Goal: Task Accomplishment & Management: Use online tool/utility

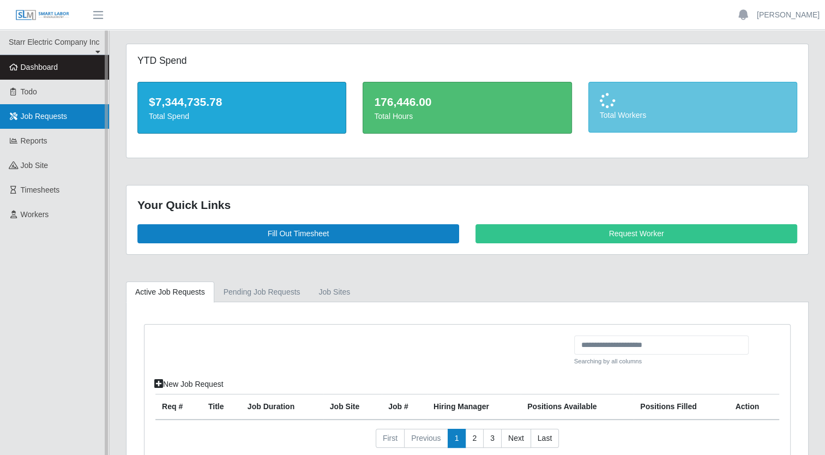
click at [46, 121] on link "Job Requests" at bounding box center [54, 116] width 109 height 25
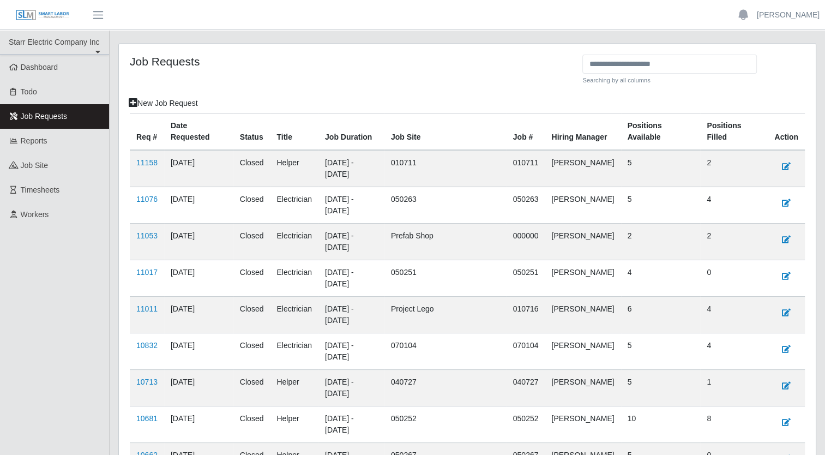
click at [586, 165] on td "Noah Clubb" at bounding box center [583, 168] width 76 height 37
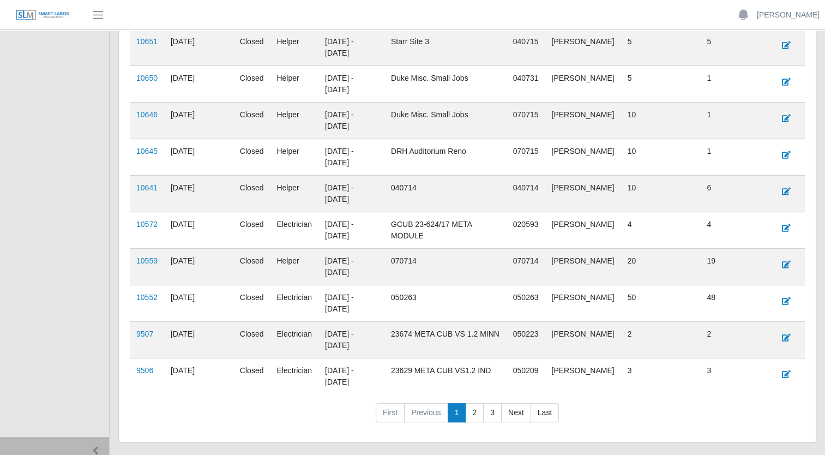
scroll to position [520, 0]
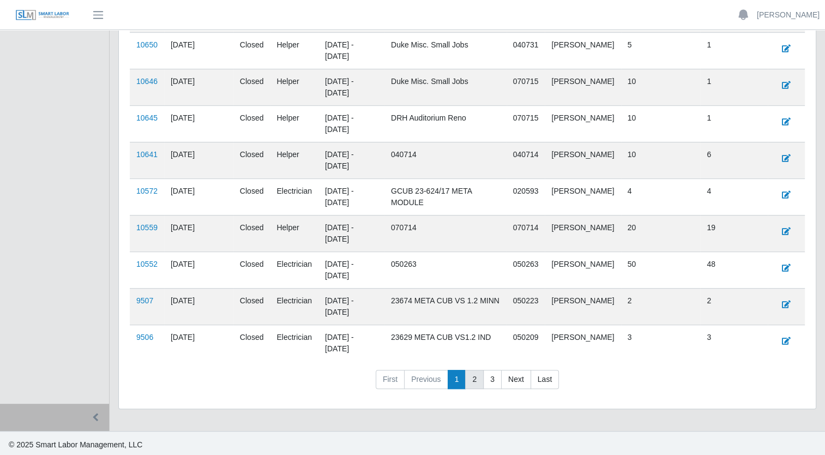
click at [471, 375] on link "2" at bounding box center [474, 380] width 19 height 20
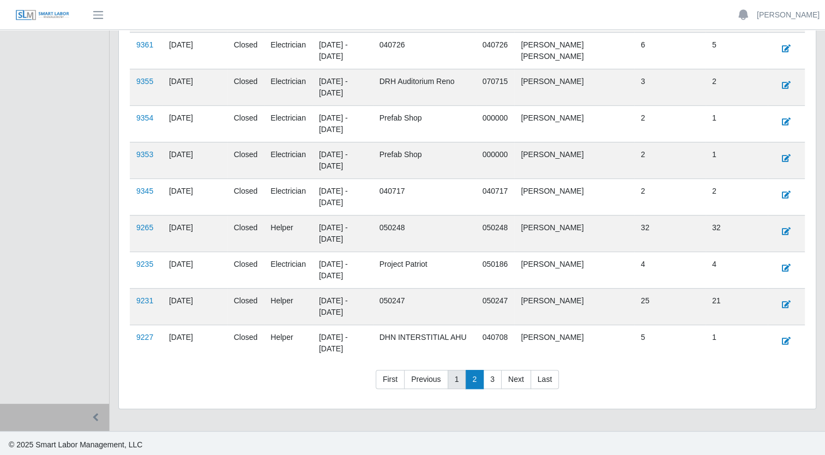
click at [451, 370] on link "1" at bounding box center [457, 380] width 19 height 20
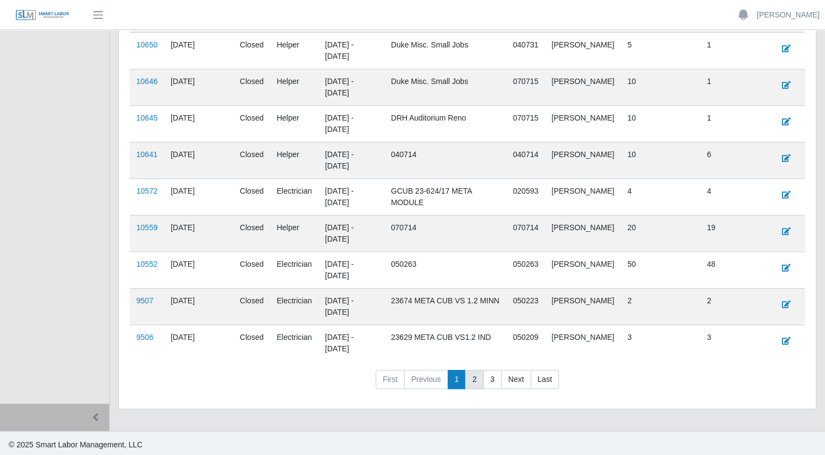
click at [473, 378] on link "2" at bounding box center [474, 380] width 19 height 20
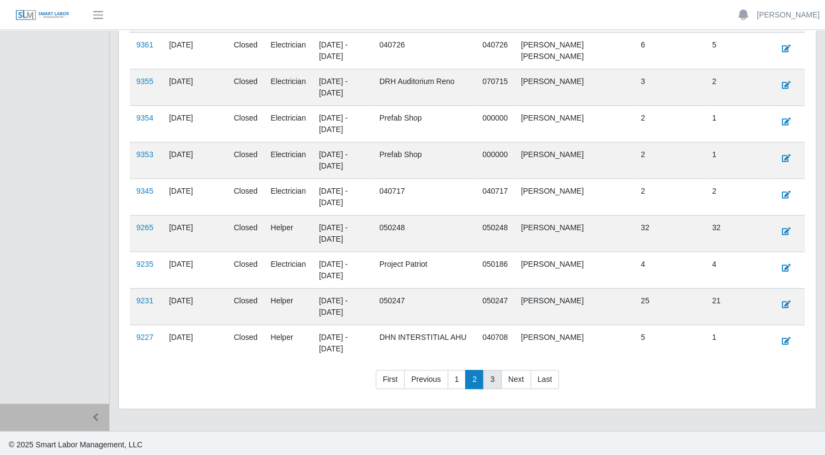
click at [492, 381] on link "3" at bounding box center [492, 380] width 19 height 20
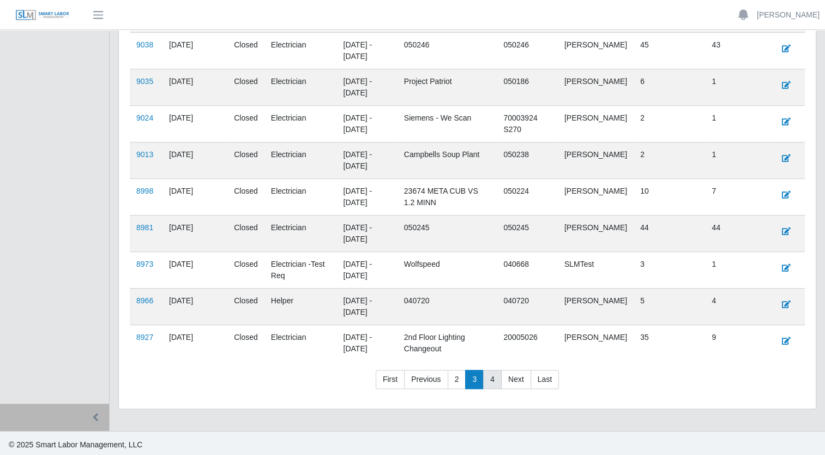
click at [488, 377] on link "4" at bounding box center [492, 380] width 19 height 20
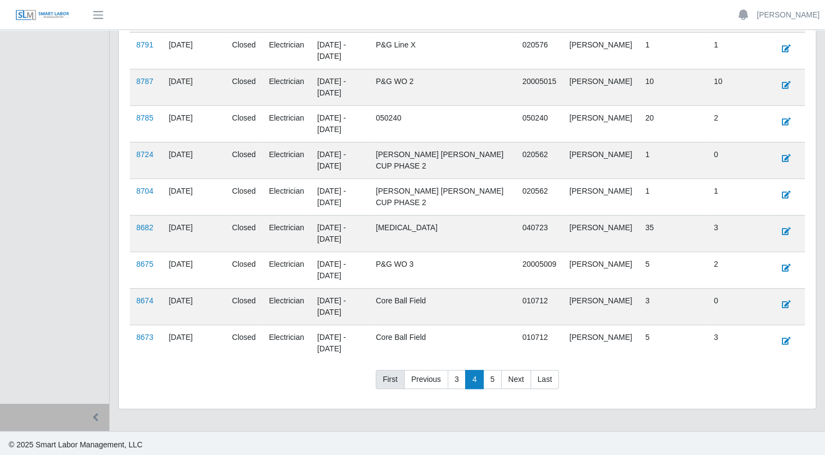
click at [391, 376] on link "First" at bounding box center [390, 380] width 29 height 20
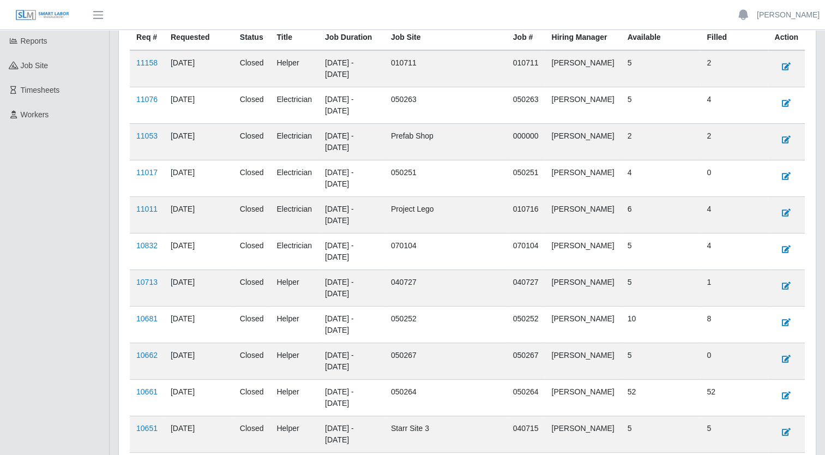
scroll to position [11, 0]
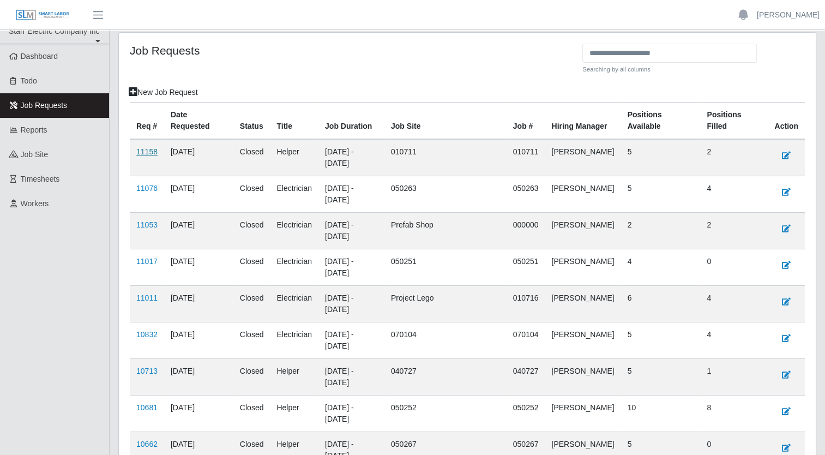
click at [144, 151] on link "11158" at bounding box center [146, 151] width 21 height 9
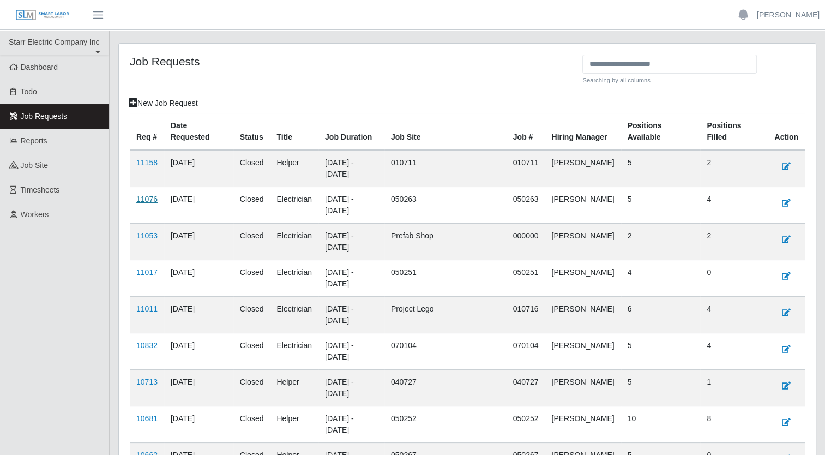
click at [143, 201] on link "11076" at bounding box center [146, 199] width 21 height 9
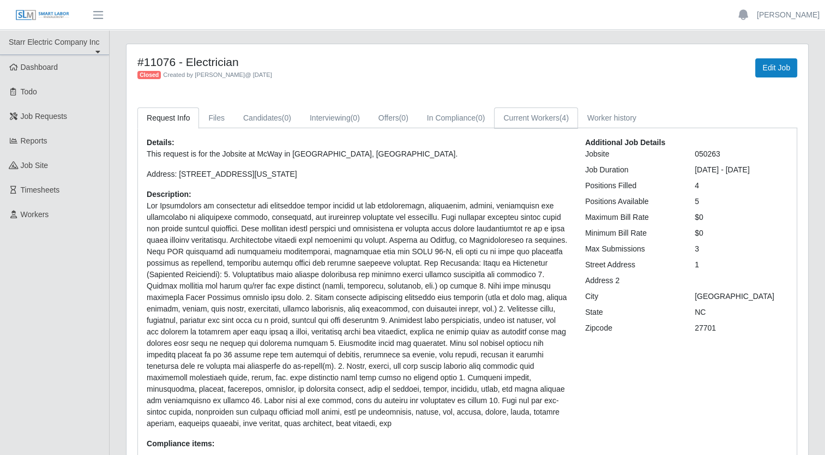
click at [532, 117] on link "Current Workers (4)" at bounding box center [536, 117] width 84 height 21
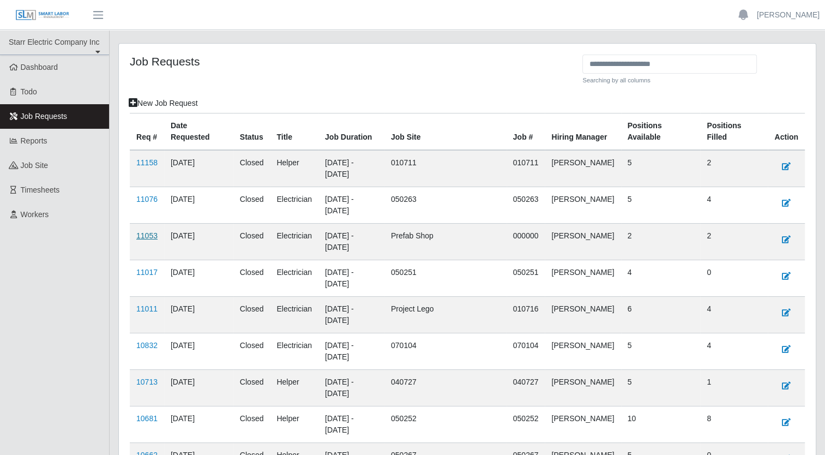
click at [146, 236] on link "11053" at bounding box center [146, 235] width 21 height 9
click at [144, 274] on link "11017" at bounding box center [146, 272] width 21 height 9
click at [146, 309] on link "11011" at bounding box center [146, 308] width 21 height 9
click at [143, 343] on link "10832" at bounding box center [146, 345] width 21 height 9
click at [148, 345] on link "10832" at bounding box center [146, 345] width 21 height 9
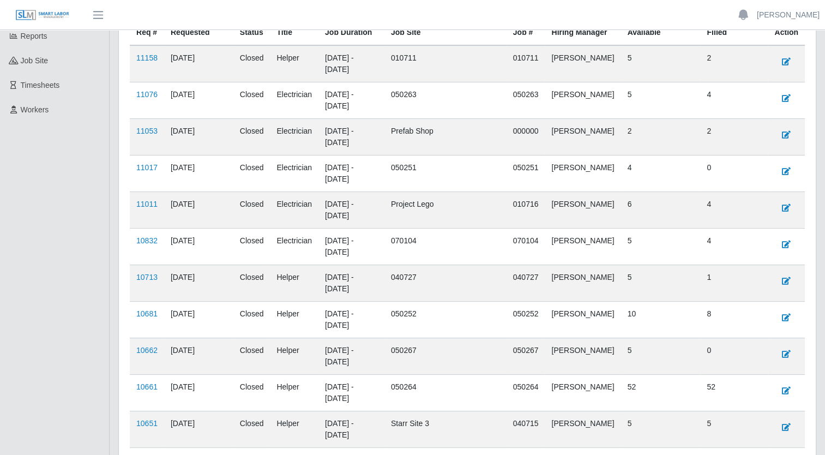
scroll to position [145, 0]
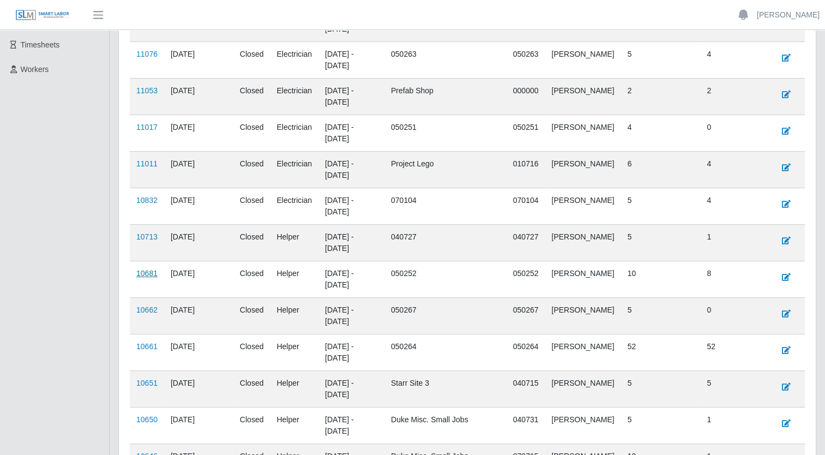
click at [148, 274] on link "10681" at bounding box center [146, 273] width 21 height 9
click at [144, 306] on link "10662" at bounding box center [146, 309] width 21 height 9
click at [142, 342] on link "10661" at bounding box center [146, 346] width 21 height 9
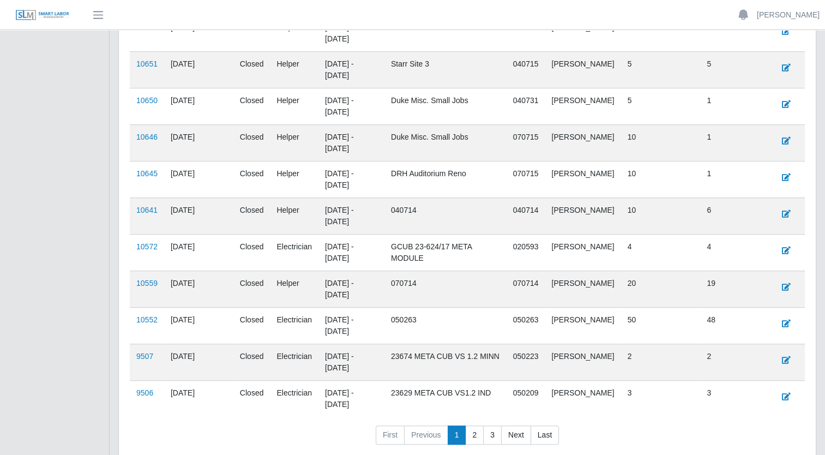
scroll to position [509, 0]
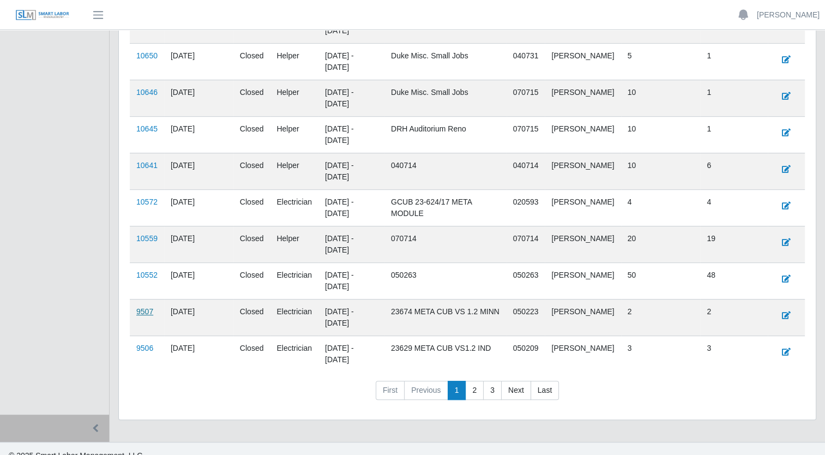
click at [143, 308] on link "9507" at bounding box center [144, 311] width 17 height 9
click at [142, 345] on link "9506" at bounding box center [144, 347] width 17 height 9
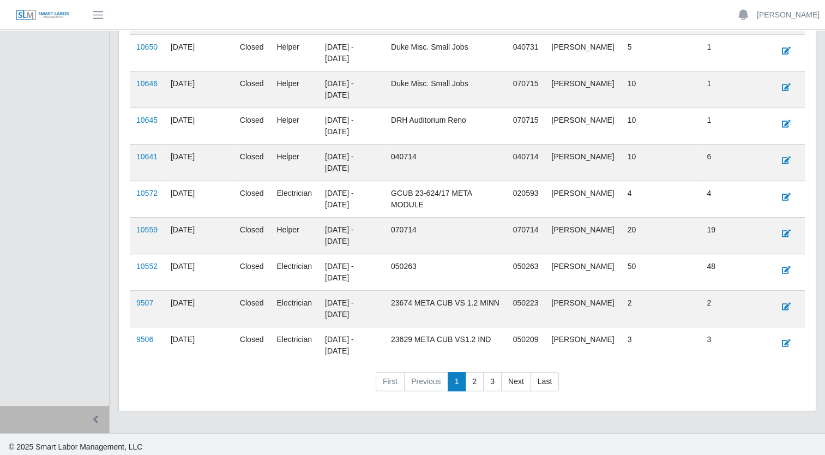
scroll to position [520, 0]
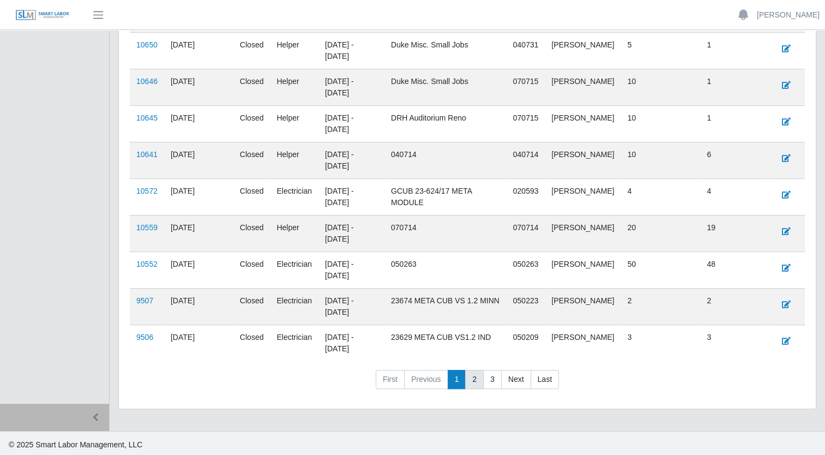
click at [474, 372] on link "2" at bounding box center [474, 380] width 19 height 20
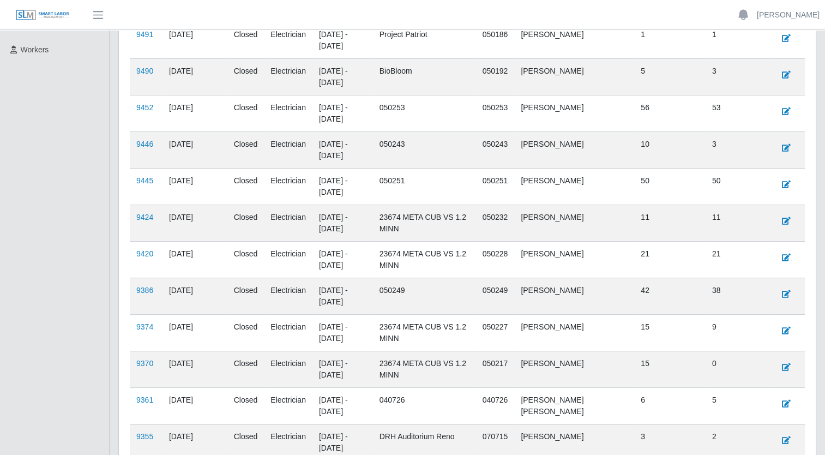
scroll to position [83, 0]
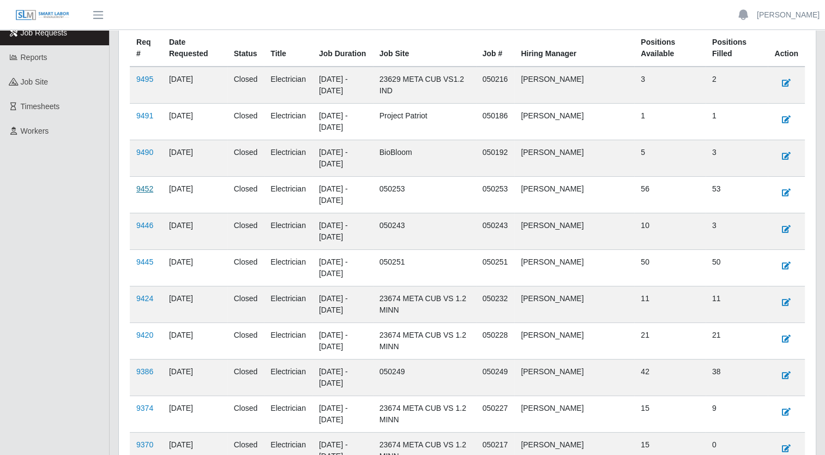
click at [142, 186] on link "9452" at bounding box center [144, 188] width 17 height 9
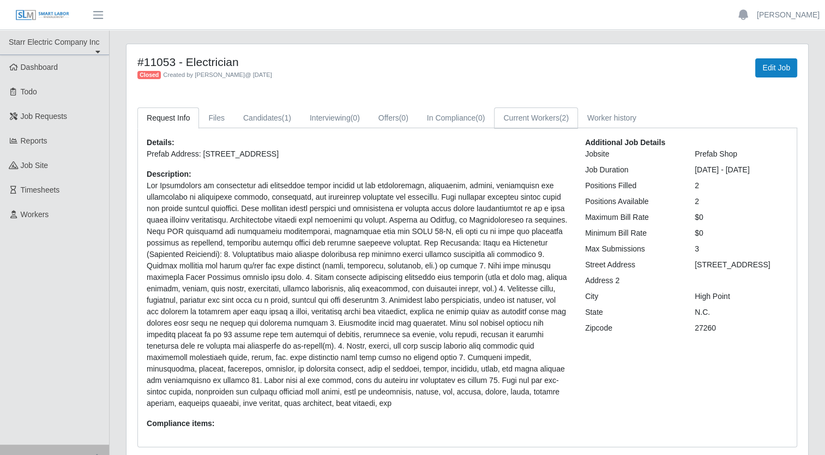
click at [528, 118] on link "Current Workers (2)" at bounding box center [536, 117] width 84 height 21
click at [537, 118] on link "Current Workers (4)" at bounding box center [536, 117] width 84 height 21
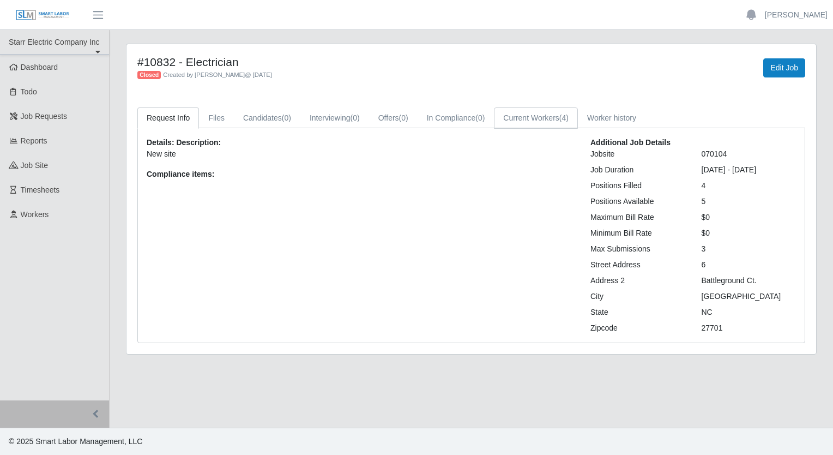
click at [555, 123] on link "Current Workers (4)" at bounding box center [536, 117] width 84 height 21
click at [528, 111] on link "Current Workers (4)" at bounding box center [536, 117] width 84 height 21
click at [551, 119] on link "Current Workers (8)" at bounding box center [536, 117] width 84 height 21
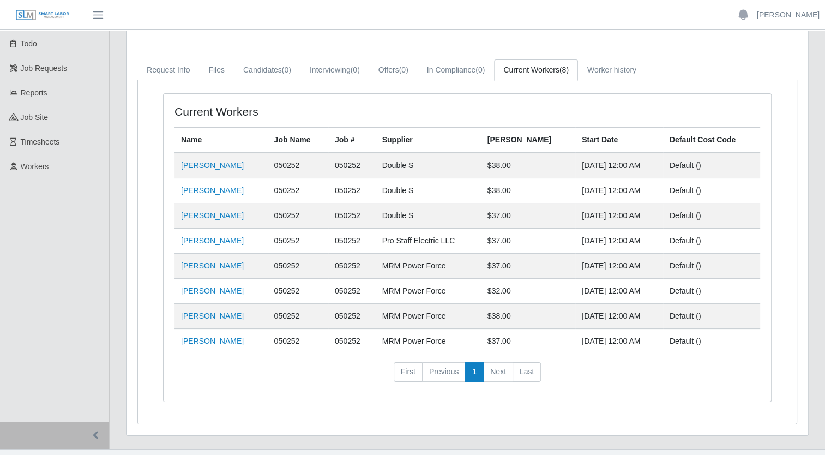
scroll to position [67, 0]
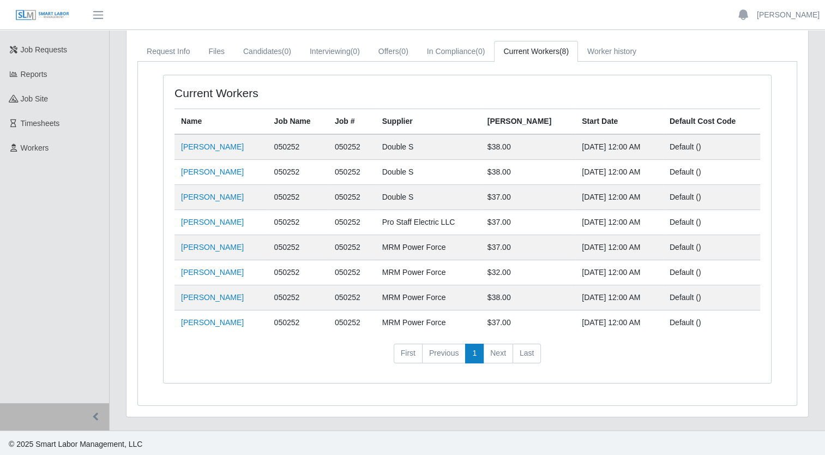
click at [489, 349] on li "Next" at bounding box center [498, 353] width 29 height 20
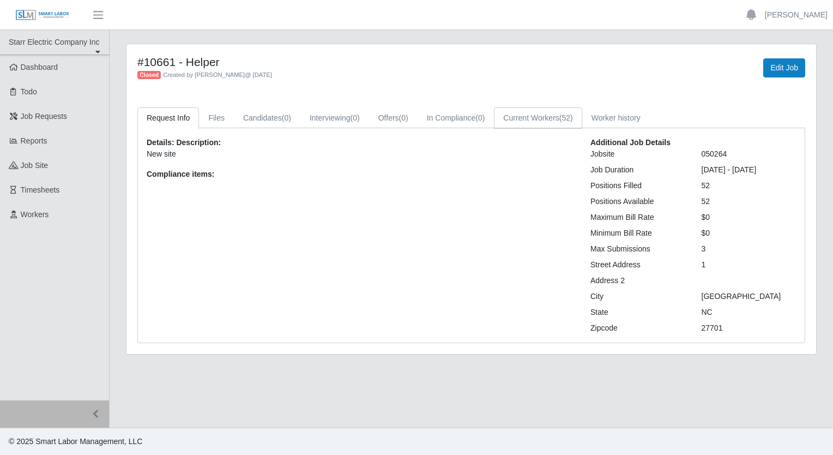
click at [544, 118] on link "Current Workers (52)" at bounding box center [538, 117] width 88 height 21
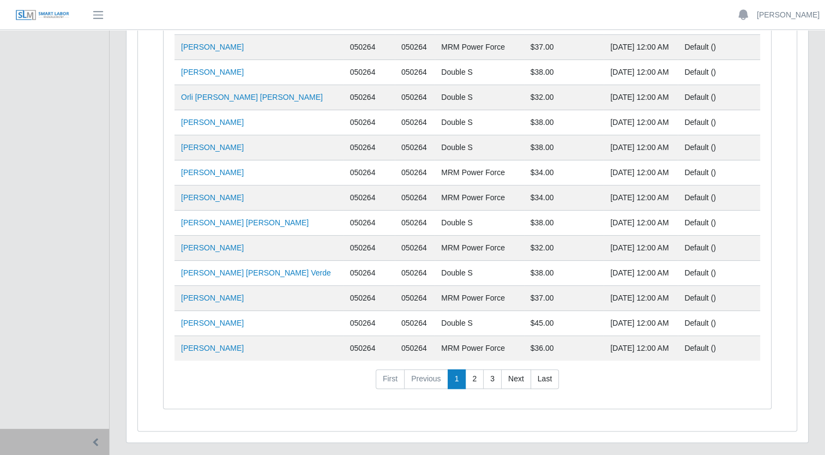
scroll to position [242, 0]
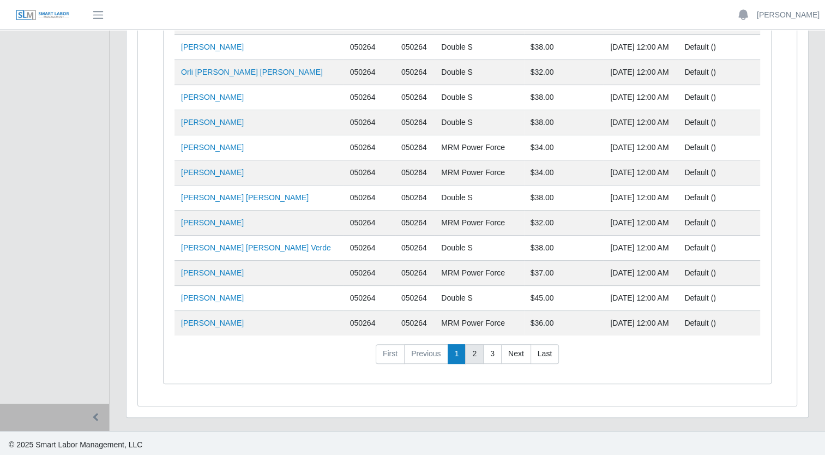
click at [469, 349] on link "2" at bounding box center [474, 354] width 19 height 20
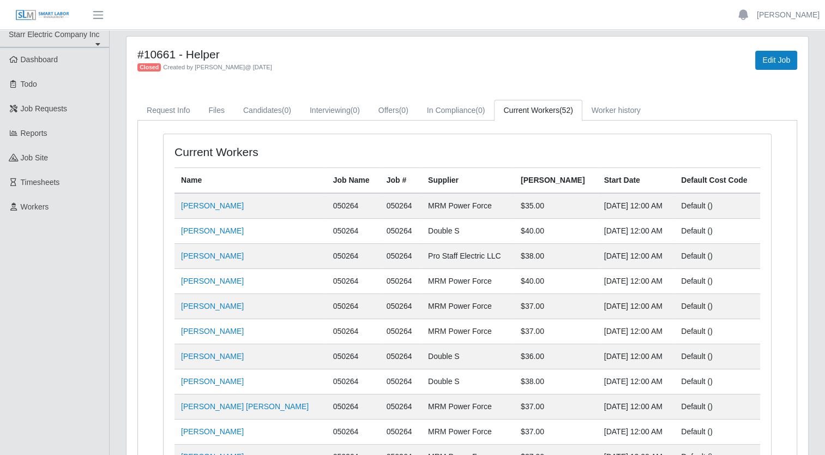
scroll to position [0, 0]
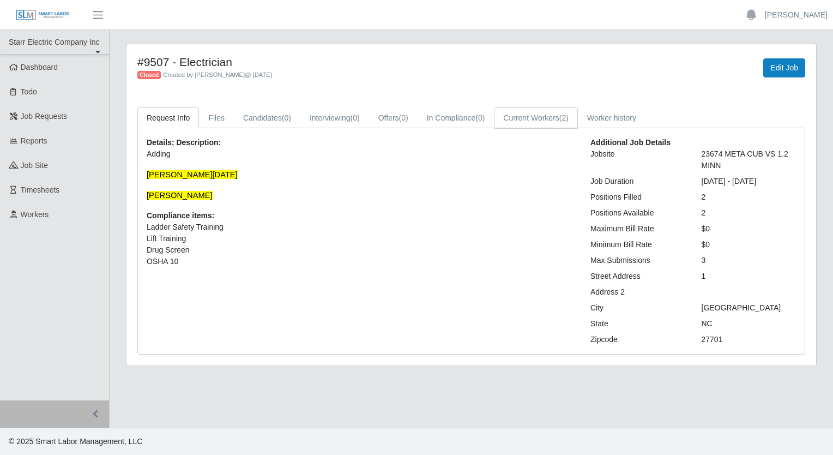
click at [539, 118] on link "Current Workers (2)" at bounding box center [536, 117] width 84 height 21
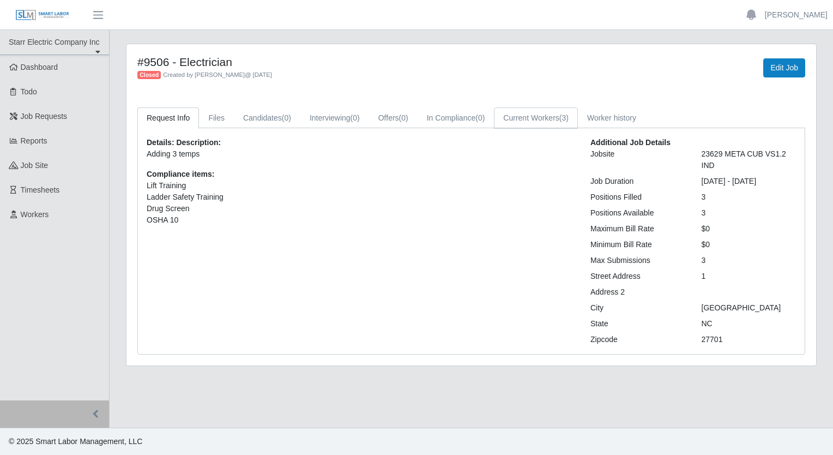
click at [540, 119] on link "Current Workers (3)" at bounding box center [536, 117] width 84 height 21
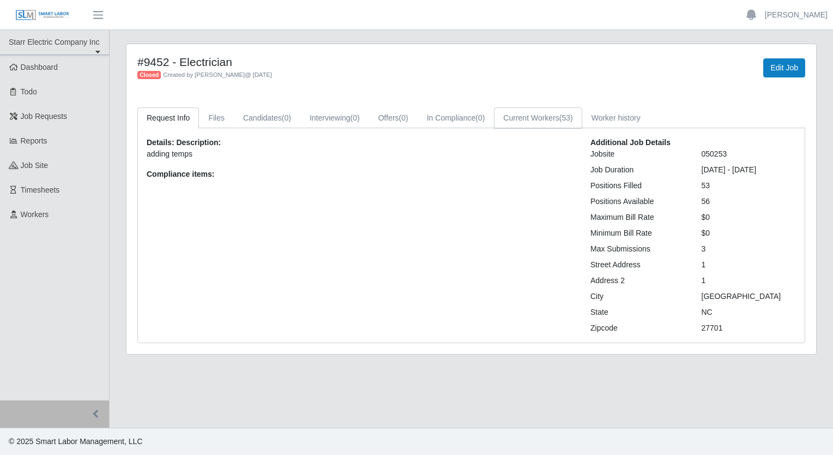
click at [541, 114] on link "Current Workers (53)" at bounding box center [538, 117] width 88 height 21
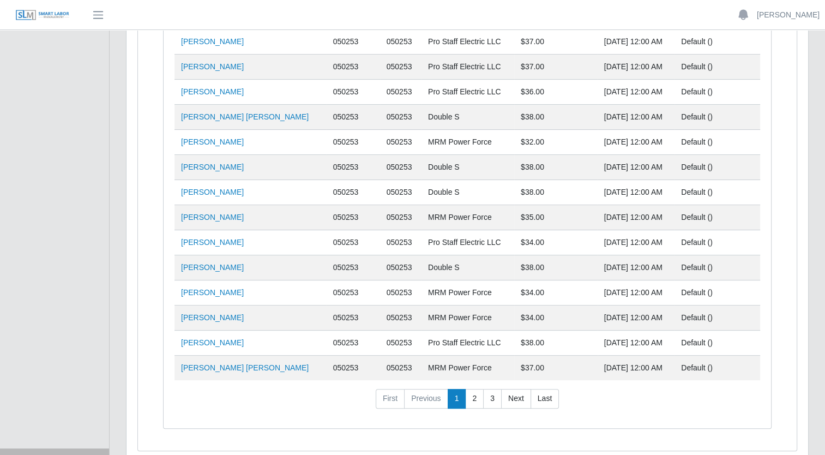
scroll to position [218, 0]
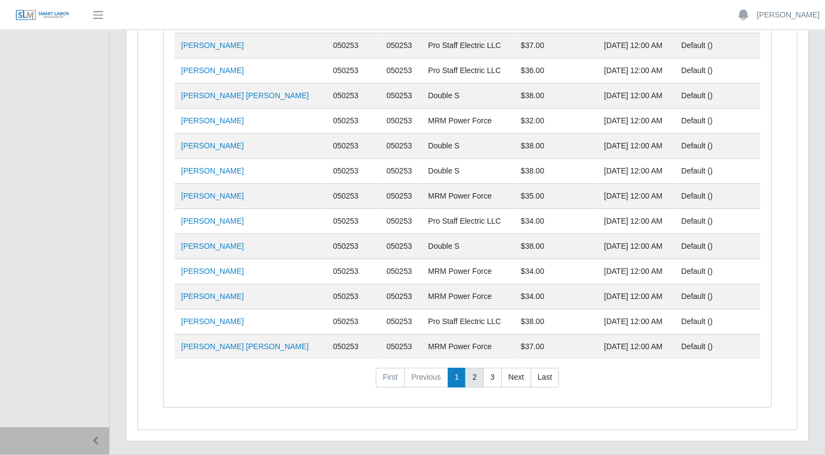
click at [473, 375] on link "2" at bounding box center [474, 377] width 19 height 20
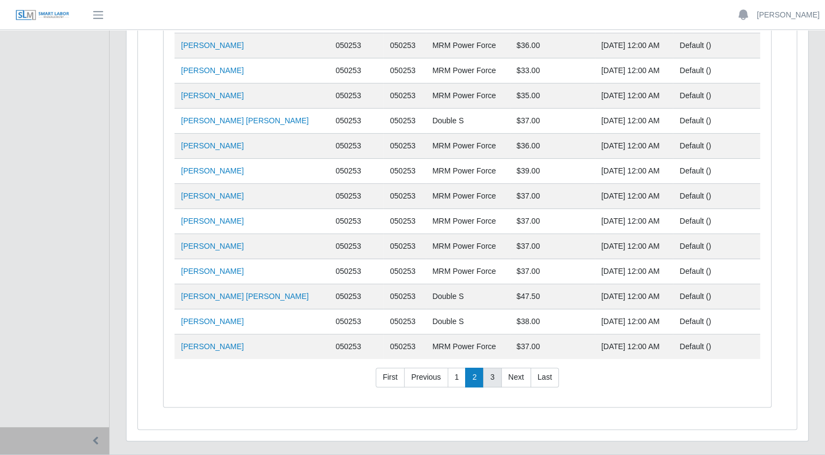
click at [494, 374] on link "3" at bounding box center [492, 377] width 19 height 20
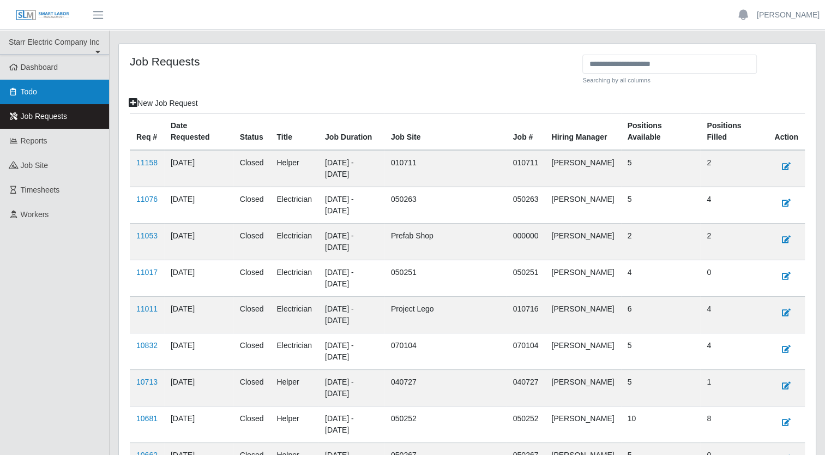
click at [26, 93] on span "Todo" at bounding box center [29, 91] width 16 height 9
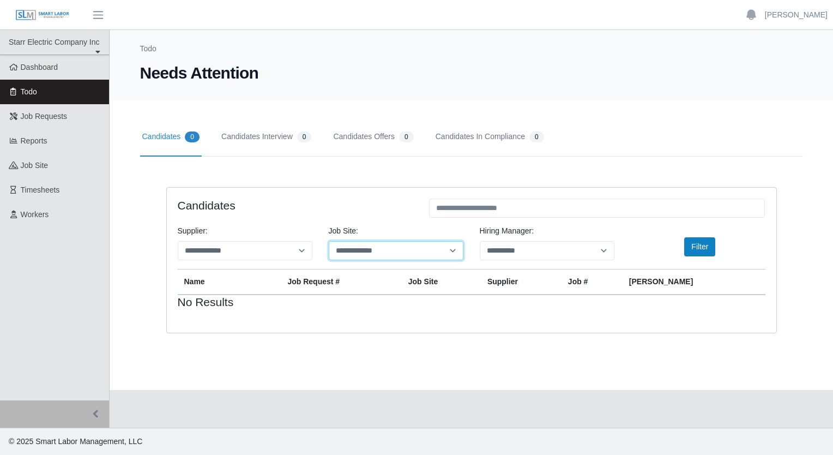
click at [451, 247] on select "**********" at bounding box center [396, 250] width 135 height 19
click at [329, 241] on select "**********" at bounding box center [396, 250] width 135 height 19
click at [700, 244] on button "Filter" at bounding box center [699, 246] width 31 height 19
click at [303, 250] on select "**********" at bounding box center [245, 250] width 135 height 19
select select "*"
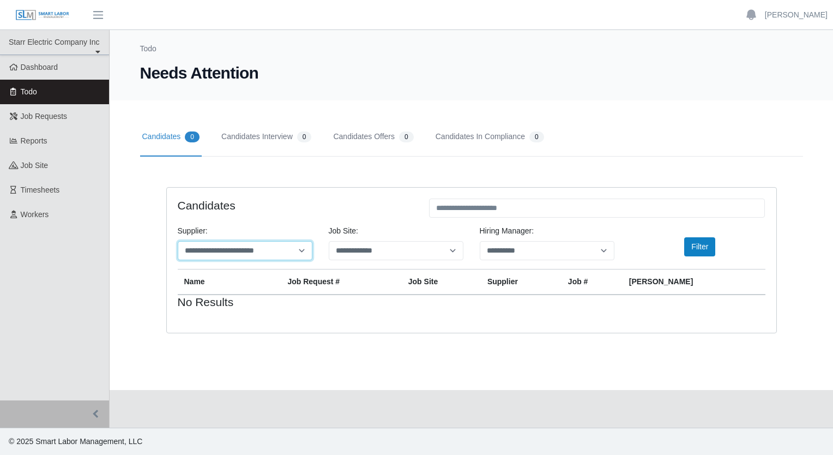
click at [178, 241] on select "**********" at bounding box center [245, 250] width 135 height 19
click at [700, 242] on button "Filter" at bounding box center [699, 246] width 31 height 19
click at [611, 248] on select "**********" at bounding box center [547, 250] width 135 height 19
select select "****"
click at [480, 241] on select "**********" at bounding box center [547, 250] width 135 height 19
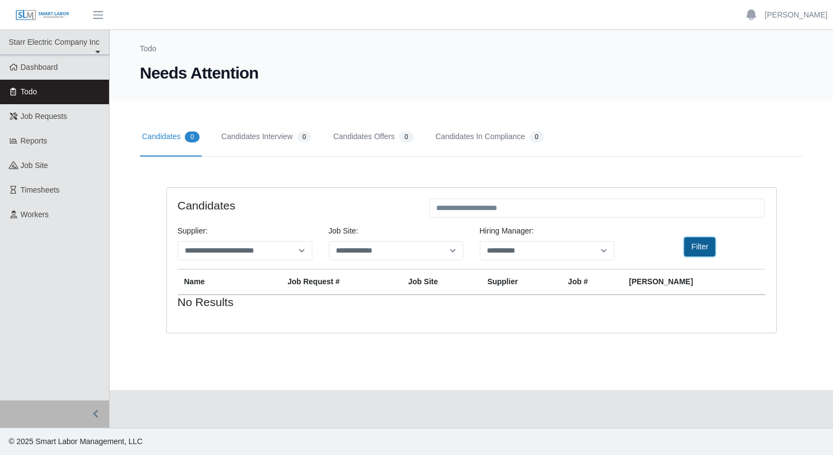
click at [697, 245] on button "Filter" at bounding box center [699, 246] width 31 height 19
click at [302, 251] on select "**********" at bounding box center [245, 250] width 135 height 19
select select "**********"
click at [178, 241] on select "**********" at bounding box center [245, 250] width 135 height 19
drag, startPoint x: 709, startPoint y: 245, endPoint x: 632, endPoint y: 255, distance: 77.0
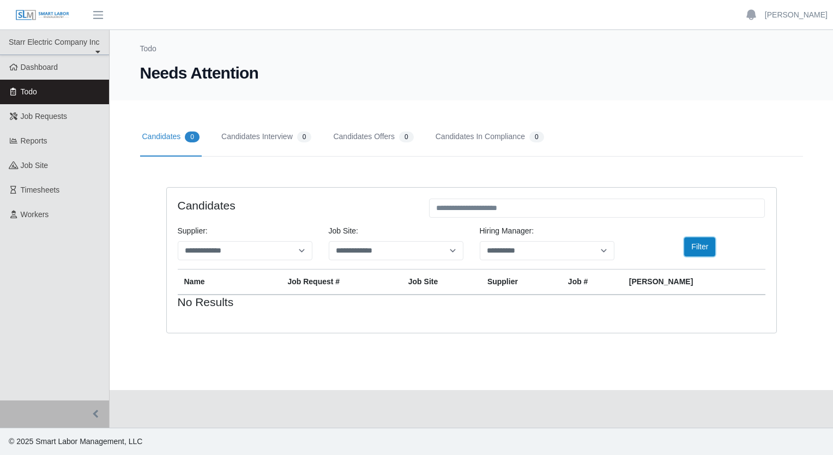
click at [709, 244] on button "Filter" at bounding box center [699, 246] width 31 height 19
click at [604, 246] on select "**********" at bounding box center [547, 250] width 135 height 19
select select "****"
click at [480, 241] on select "**********" at bounding box center [547, 250] width 135 height 19
click at [29, 220] on link "Workers" at bounding box center [54, 214] width 109 height 25
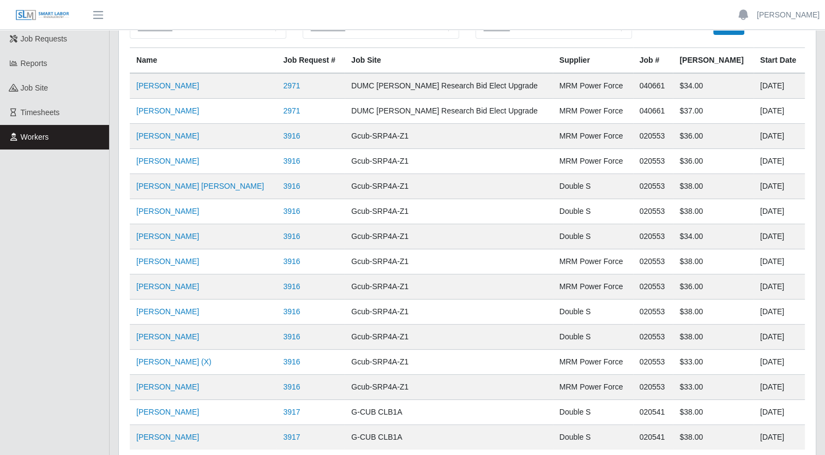
scroll to position [166, 0]
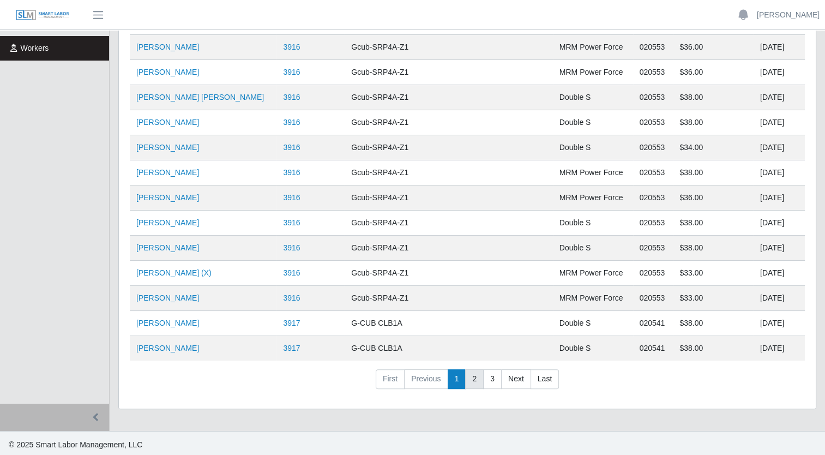
click at [472, 382] on link "2" at bounding box center [474, 379] width 19 height 20
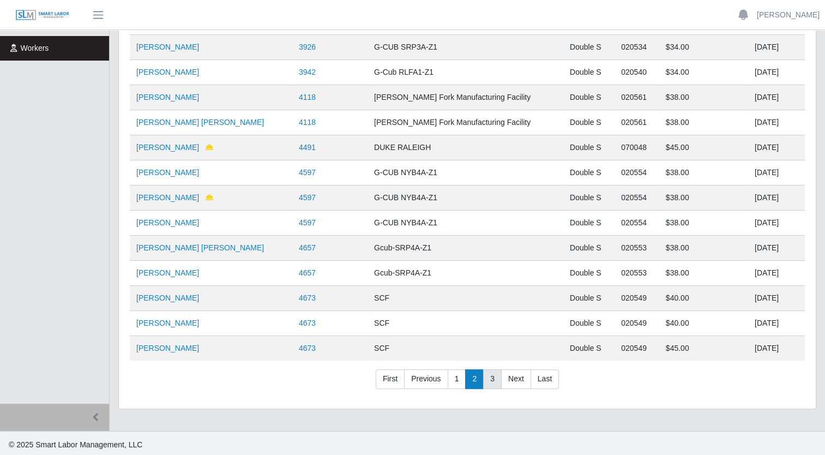
click at [497, 375] on link "3" at bounding box center [492, 379] width 19 height 20
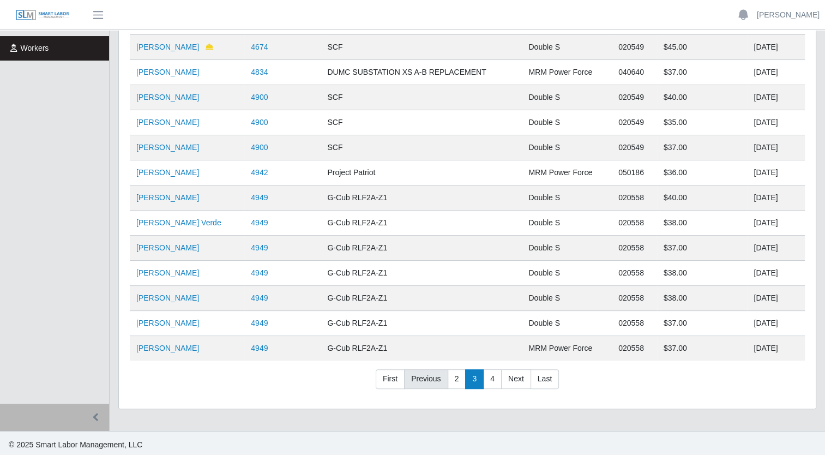
drag, startPoint x: 488, startPoint y: 377, endPoint x: 421, endPoint y: 381, distance: 67.1
click at [488, 377] on link "4" at bounding box center [492, 379] width 19 height 20
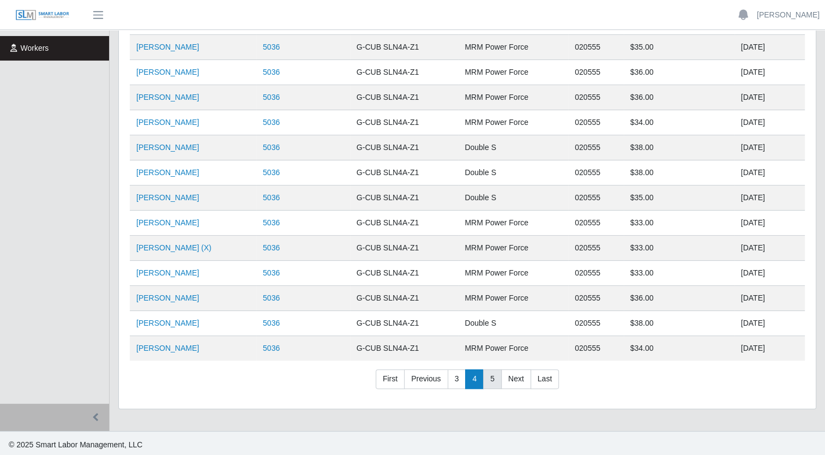
click at [495, 376] on link "5" at bounding box center [492, 379] width 19 height 20
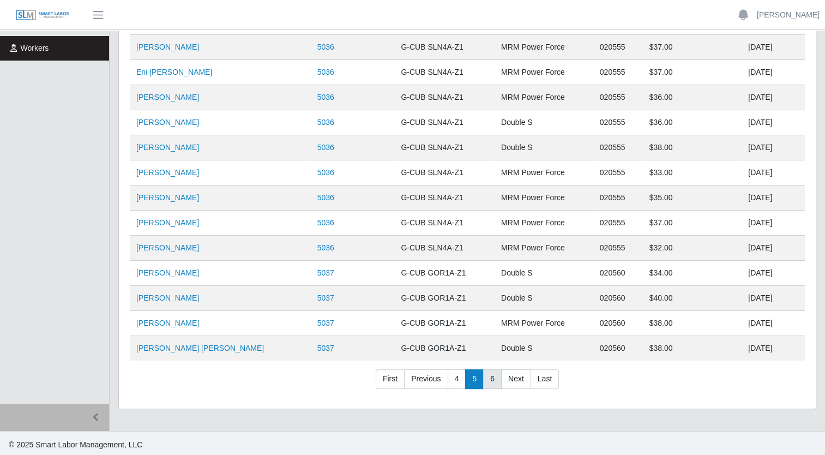
click at [489, 373] on link "6" at bounding box center [492, 379] width 19 height 20
click at [489, 373] on link "7" at bounding box center [492, 379] width 19 height 20
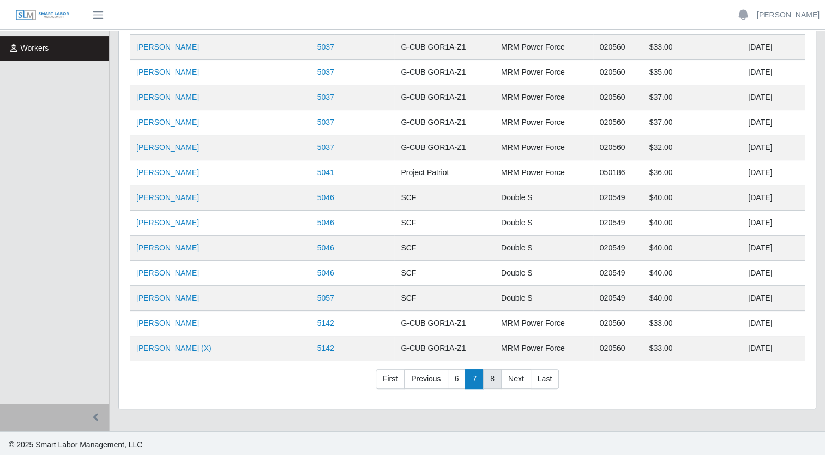
click at [490, 372] on link "8" at bounding box center [492, 379] width 19 height 20
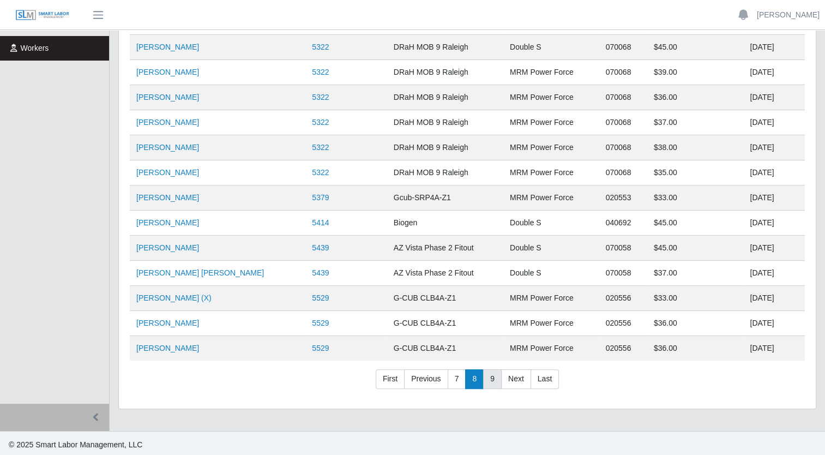
click at [490, 372] on link "9" at bounding box center [492, 379] width 19 height 20
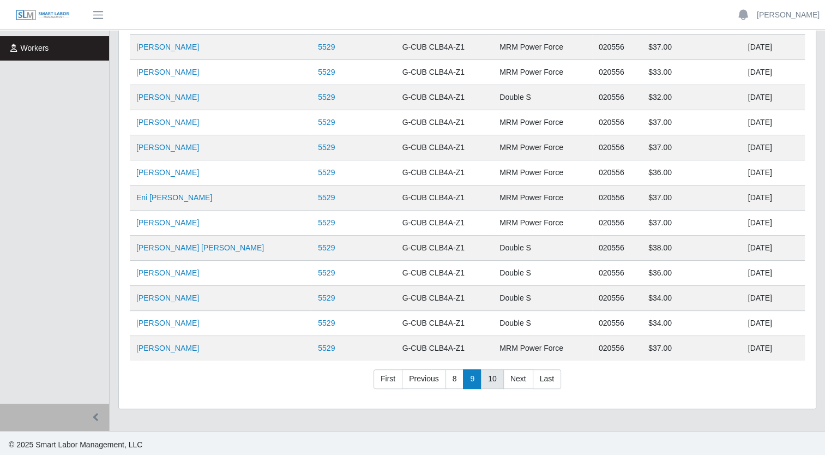
click at [490, 374] on link "10" at bounding box center [492, 379] width 23 height 20
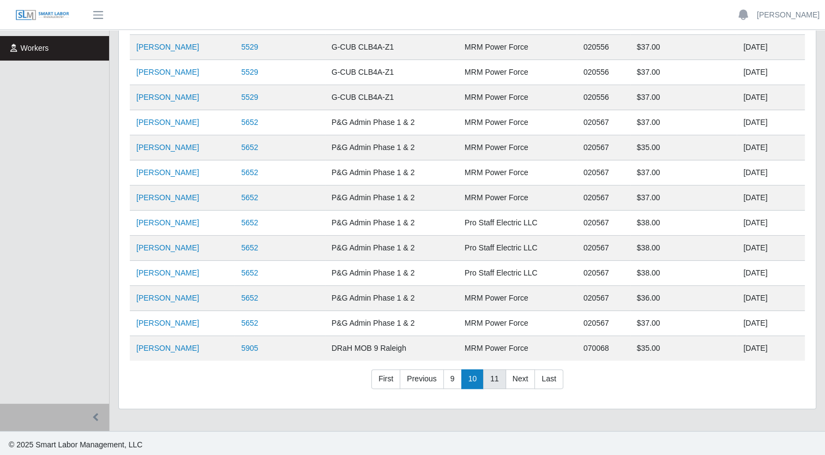
click at [492, 376] on link "11" at bounding box center [494, 379] width 23 height 20
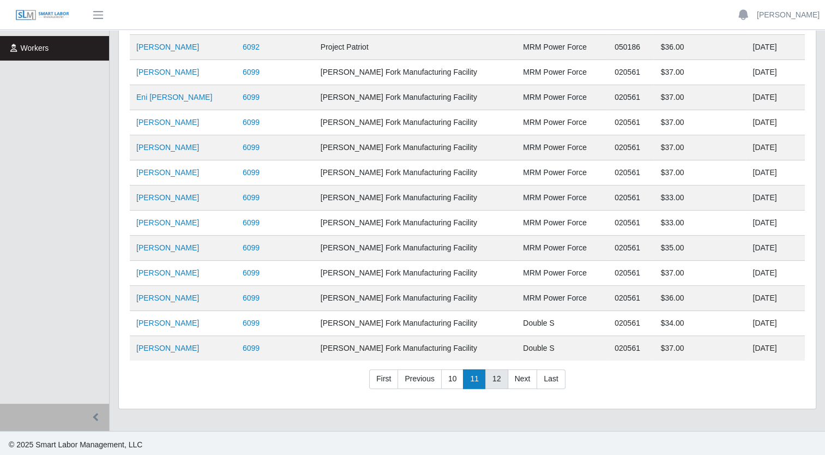
click at [492, 376] on link "12" at bounding box center [496, 379] width 23 height 20
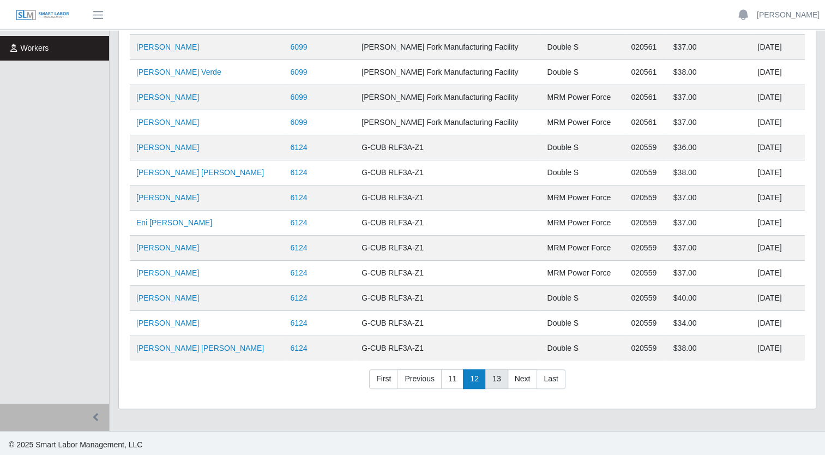
click at [492, 376] on link "13" at bounding box center [496, 379] width 23 height 20
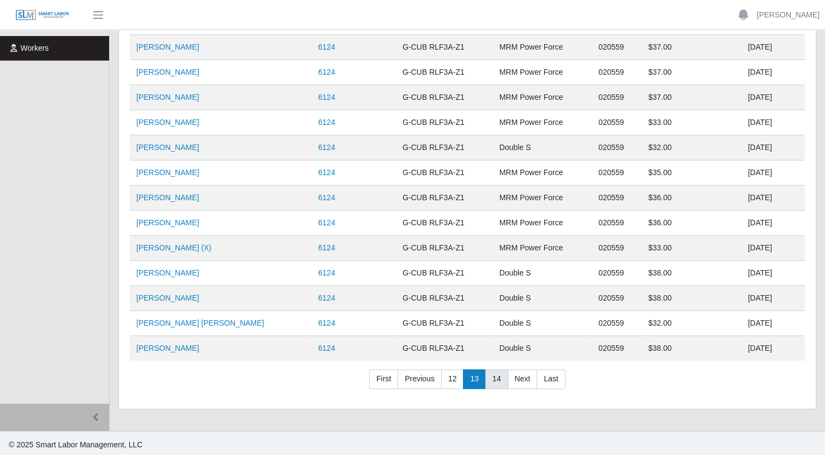
click at [491, 376] on link "14" at bounding box center [496, 379] width 23 height 20
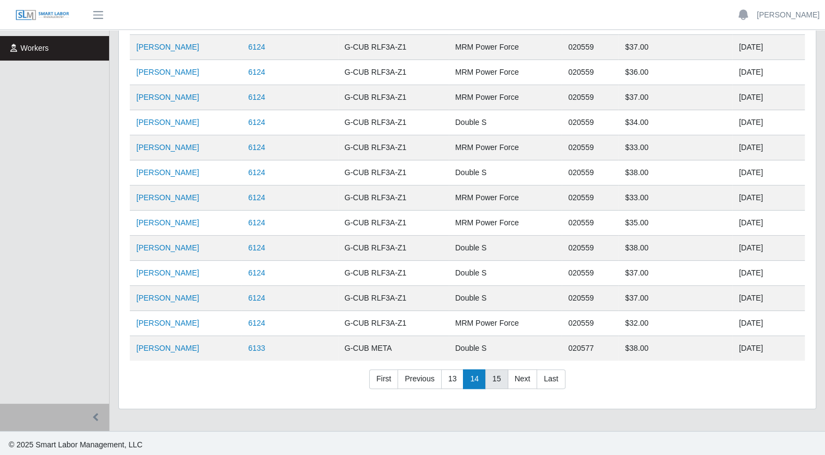
click at [489, 376] on link "15" at bounding box center [496, 379] width 23 height 20
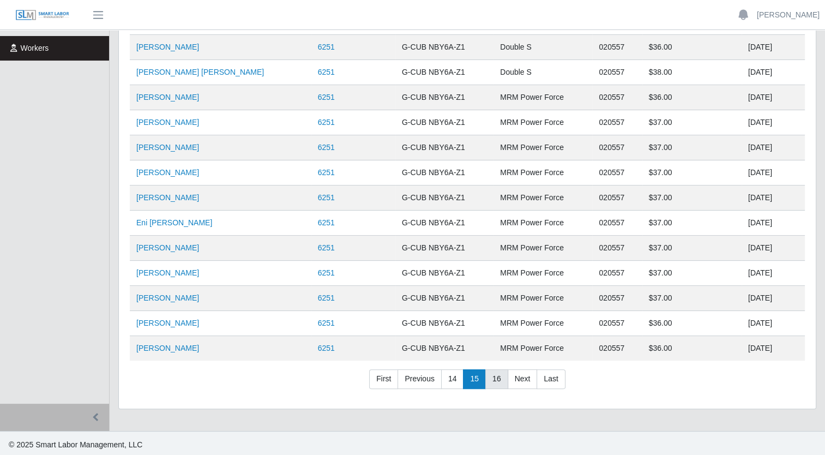
click at [495, 375] on link "16" at bounding box center [496, 379] width 23 height 20
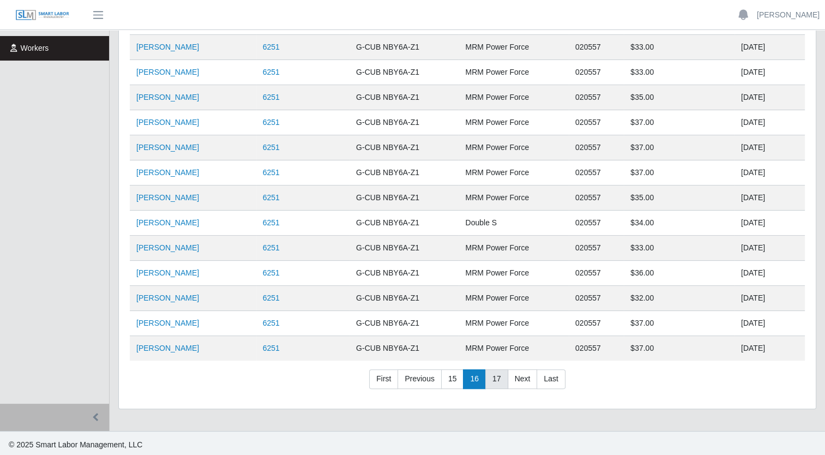
click at [495, 375] on link "17" at bounding box center [496, 379] width 23 height 20
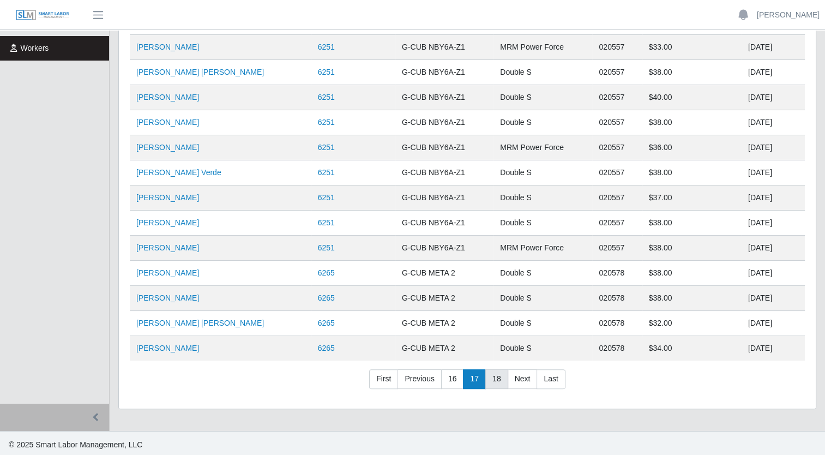
click at [495, 375] on link "18" at bounding box center [496, 379] width 23 height 20
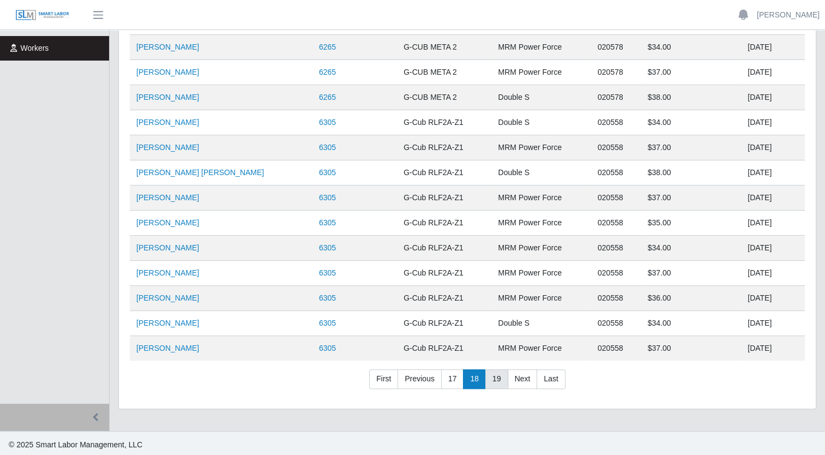
click at [495, 375] on link "19" at bounding box center [496, 379] width 23 height 20
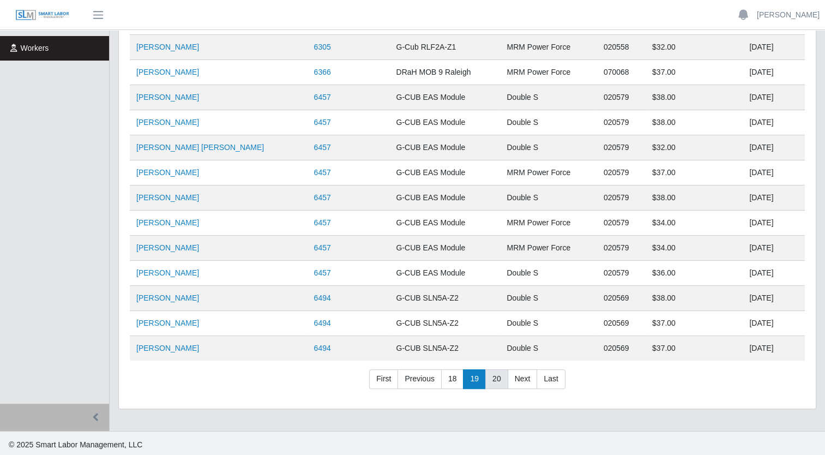
click at [492, 375] on link "20" at bounding box center [496, 379] width 23 height 20
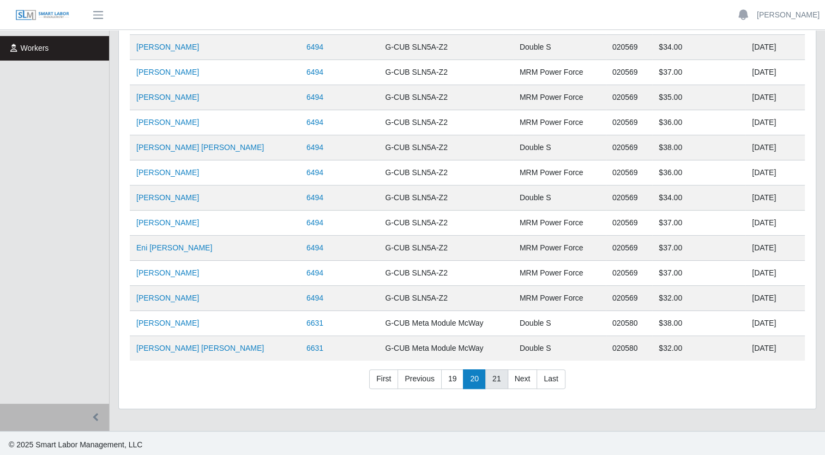
click at [493, 378] on link "21" at bounding box center [496, 379] width 23 height 20
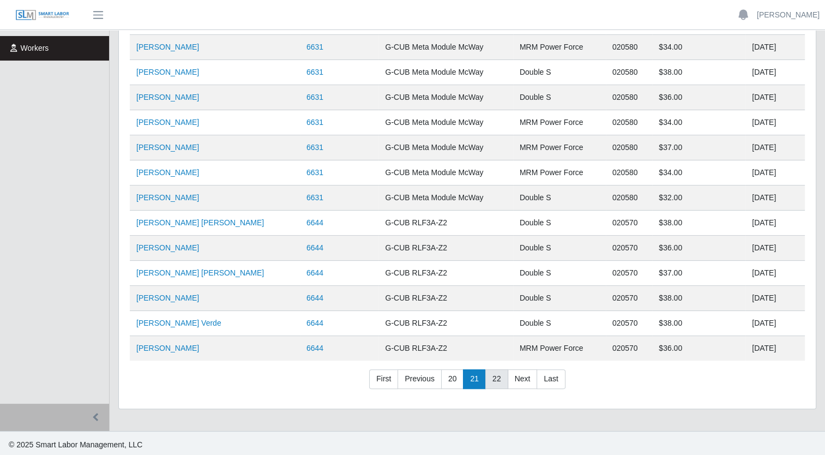
click at [491, 378] on link "22" at bounding box center [496, 379] width 23 height 20
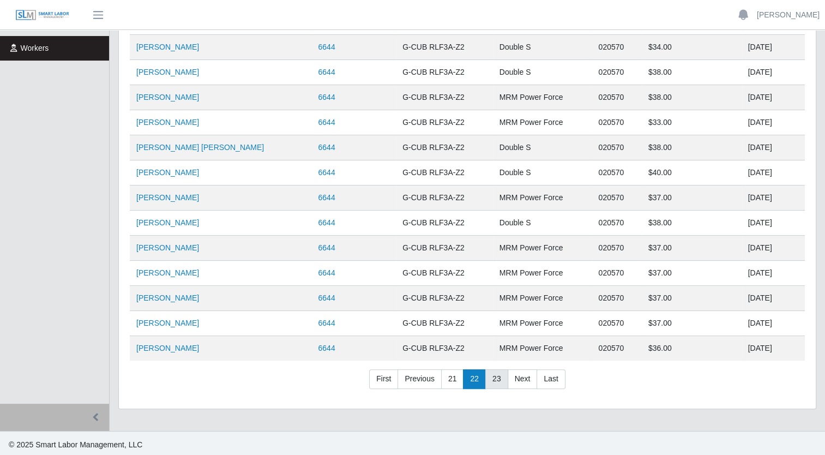
click at [495, 376] on link "23" at bounding box center [496, 379] width 23 height 20
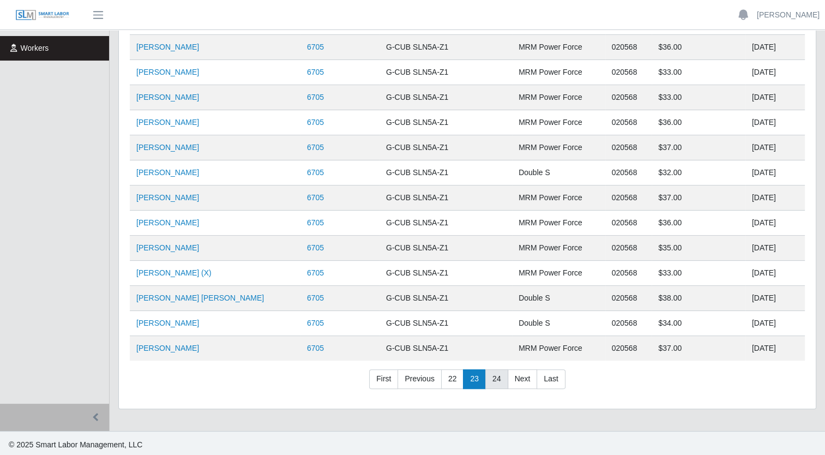
click at [495, 376] on link "24" at bounding box center [496, 379] width 23 height 20
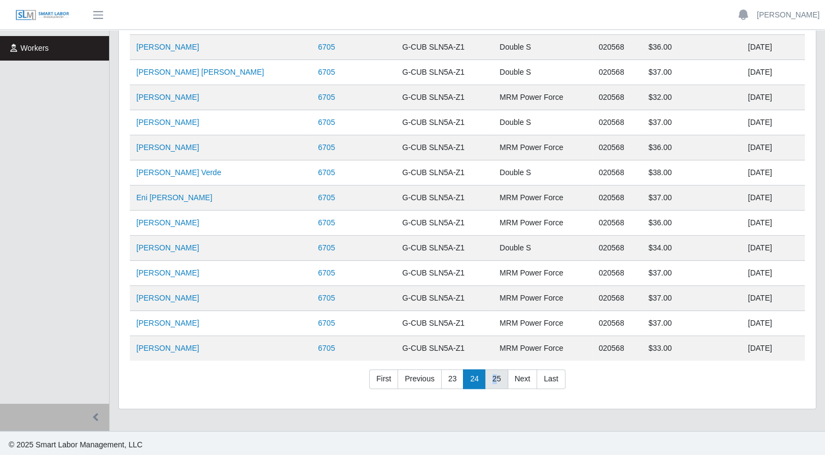
click at [492, 376] on link "25" at bounding box center [496, 379] width 23 height 20
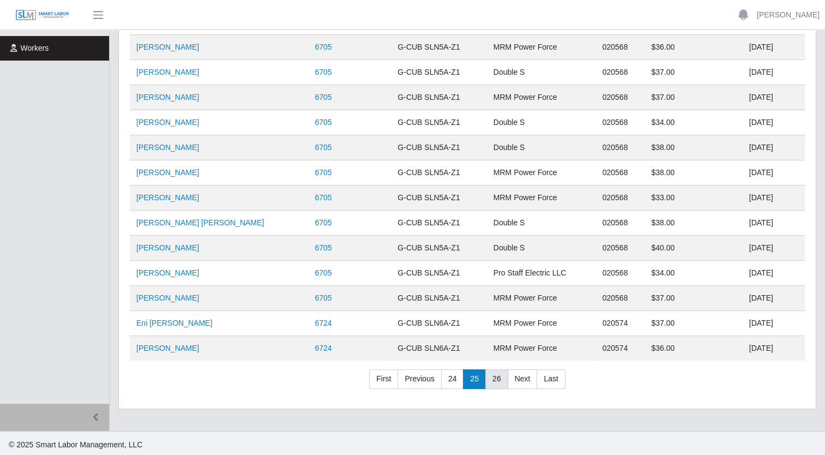
click at [492, 376] on link "26" at bounding box center [496, 379] width 23 height 20
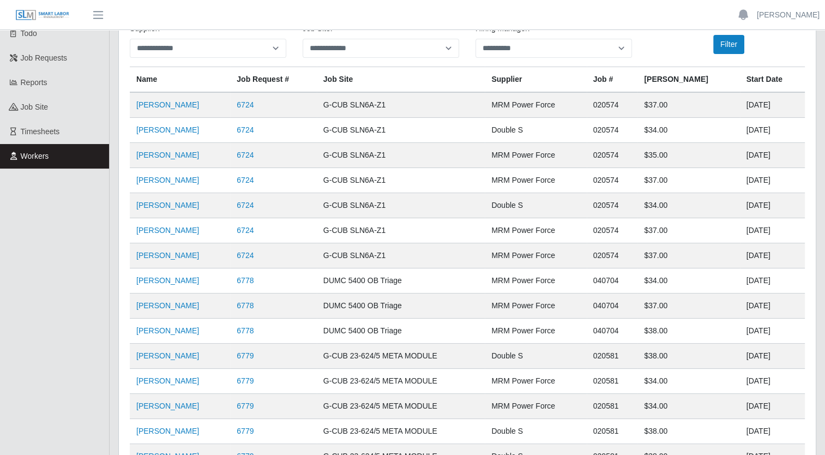
scroll to position [0, 0]
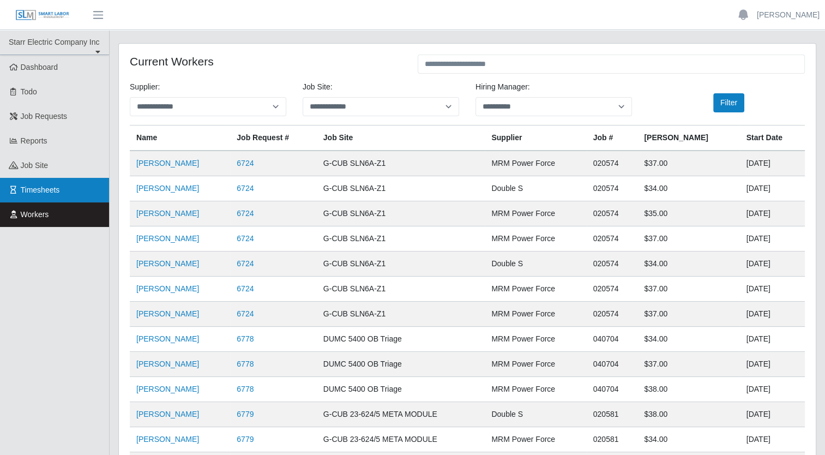
click at [44, 185] on span "Timesheets" at bounding box center [40, 189] width 39 height 9
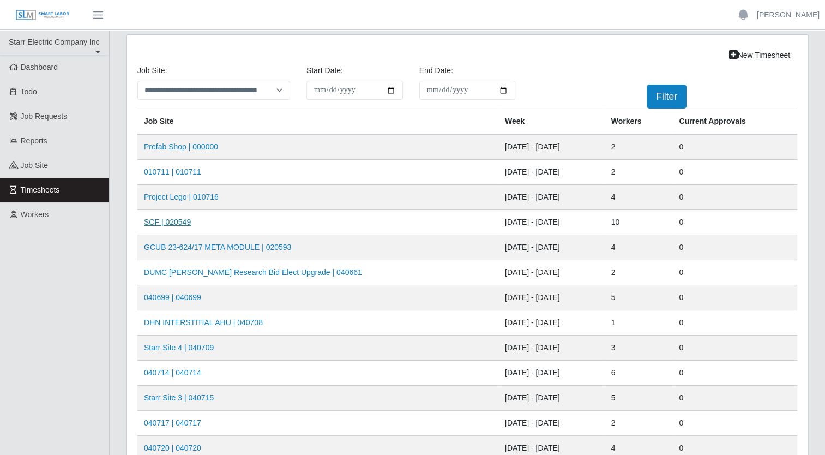
click at [150, 223] on link "SCF | 020549" at bounding box center [167, 222] width 47 height 9
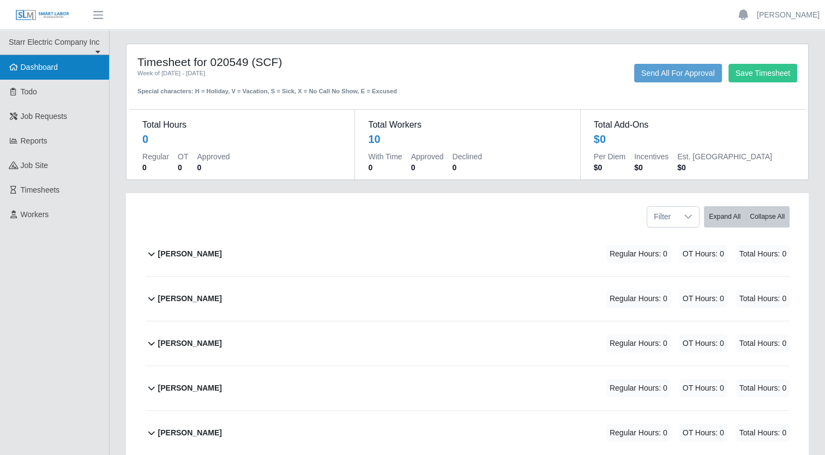
click at [34, 70] on span "Dashboard" at bounding box center [40, 67] width 38 height 9
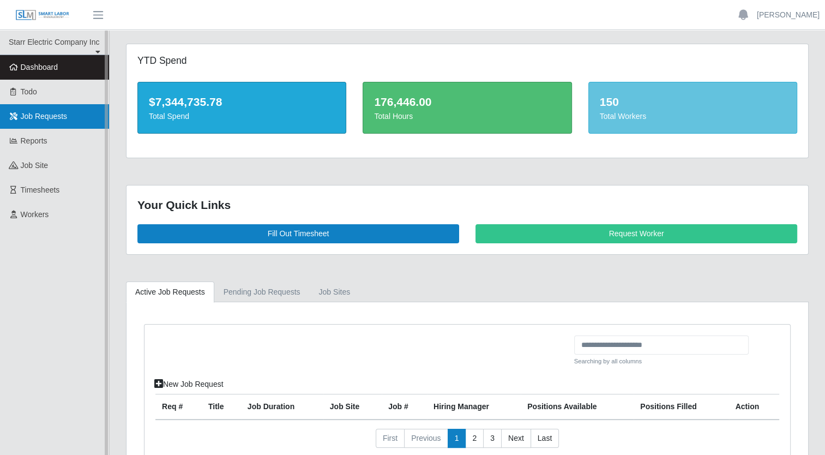
click at [28, 121] on link "Job Requests" at bounding box center [54, 116] width 109 height 25
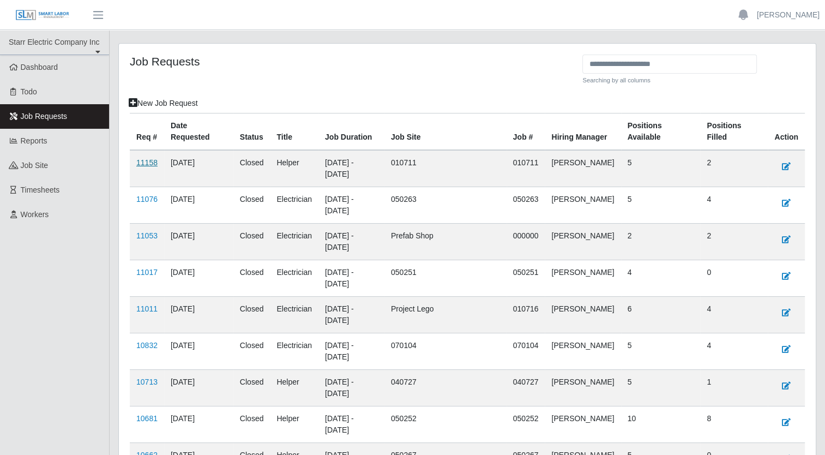
click at [138, 161] on link "11158" at bounding box center [146, 162] width 21 height 9
